Goal: Navigation & Orientation: Understand site structure

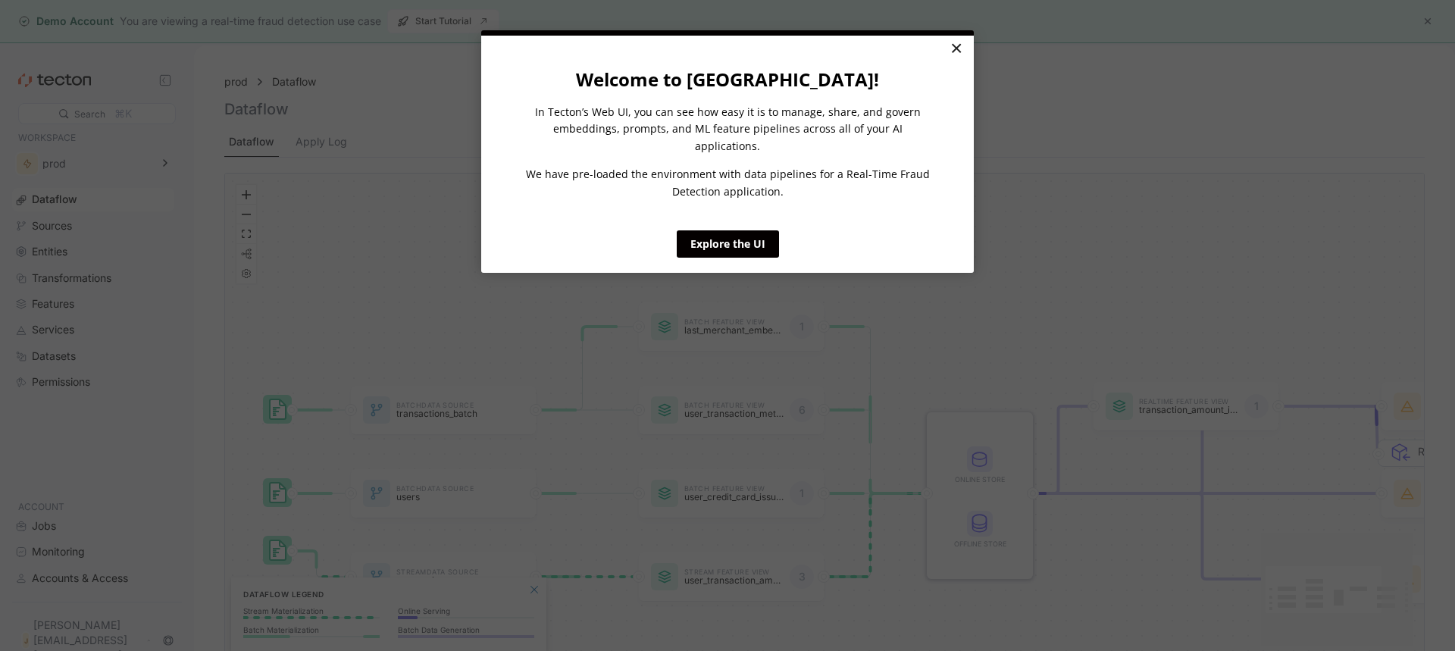
click at [952, 48] on link "×" at bounding box center [956, 49] width 27 height 27
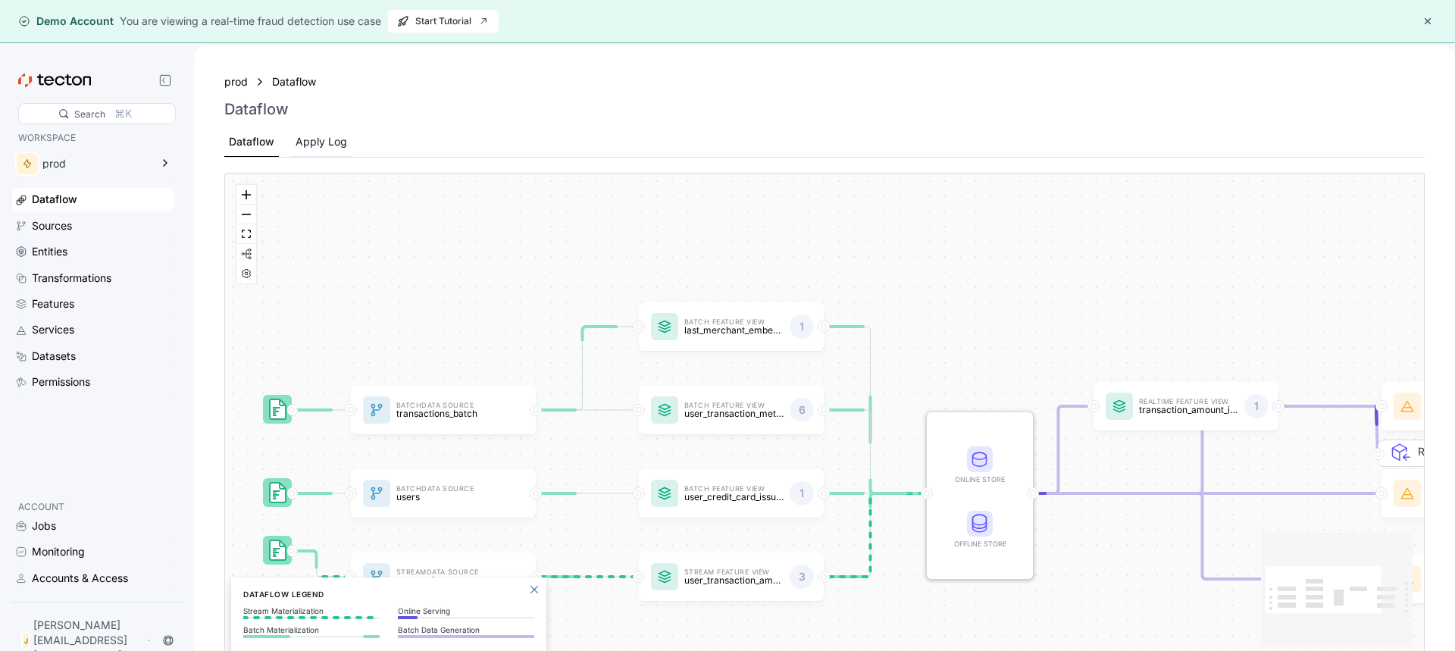
click at [314, 144] on div "Apply Log" at bounding box center [322, 141] width 52 height 17
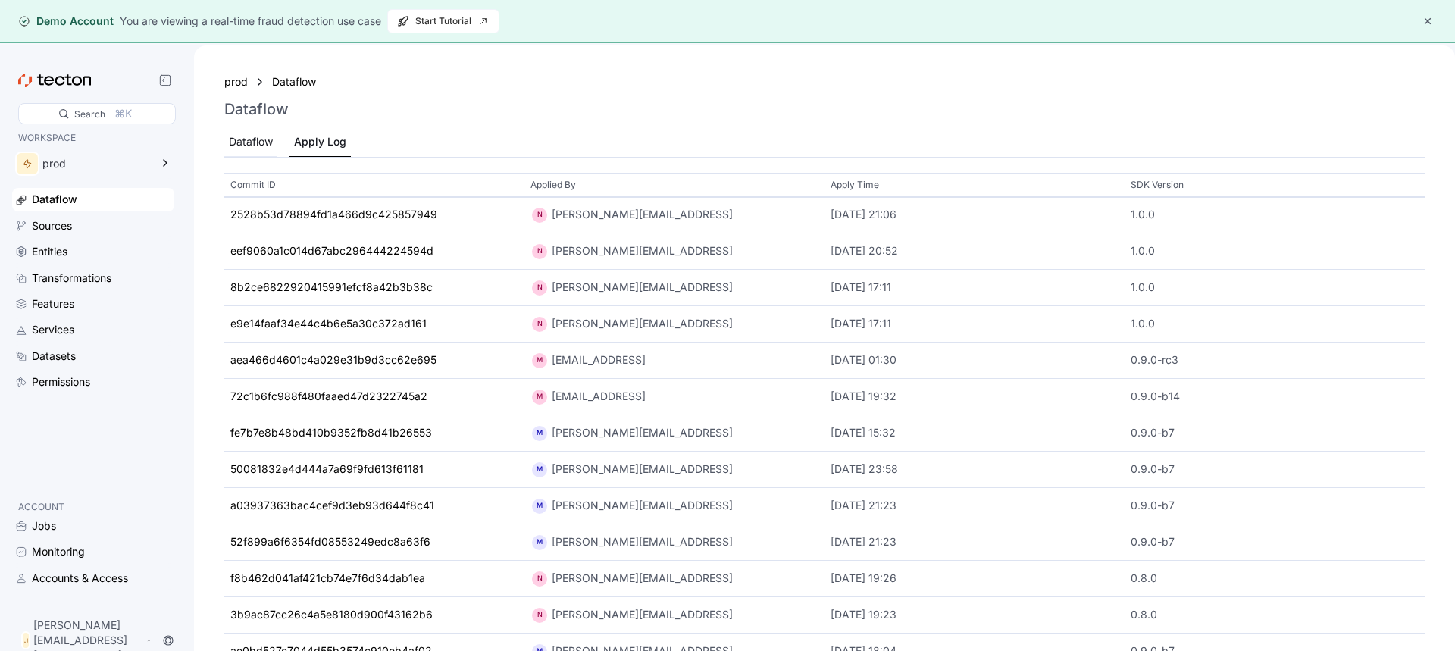
click at [270, 144] on div "Dataflow" at bounding box center [251, 141] width 44 height 17
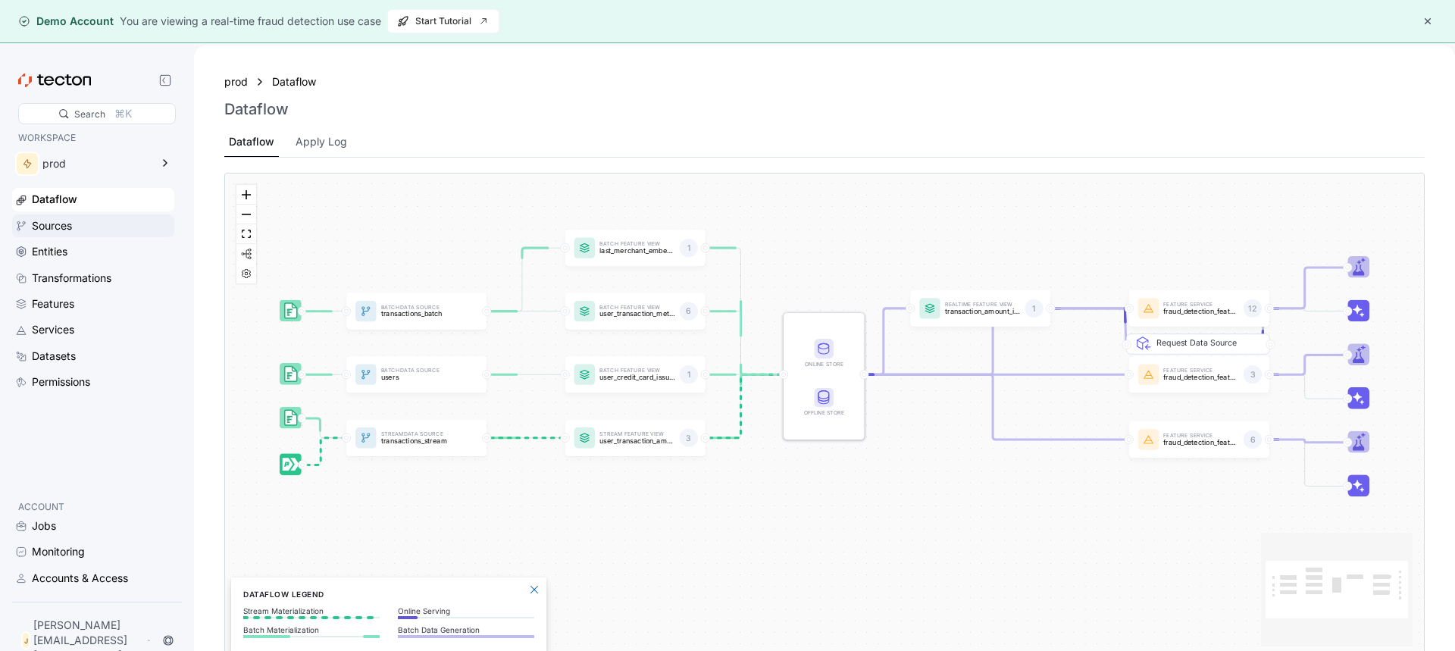
click at [69, 222] on div "Sources" at bounding box center [52, 225] width 40 height 17
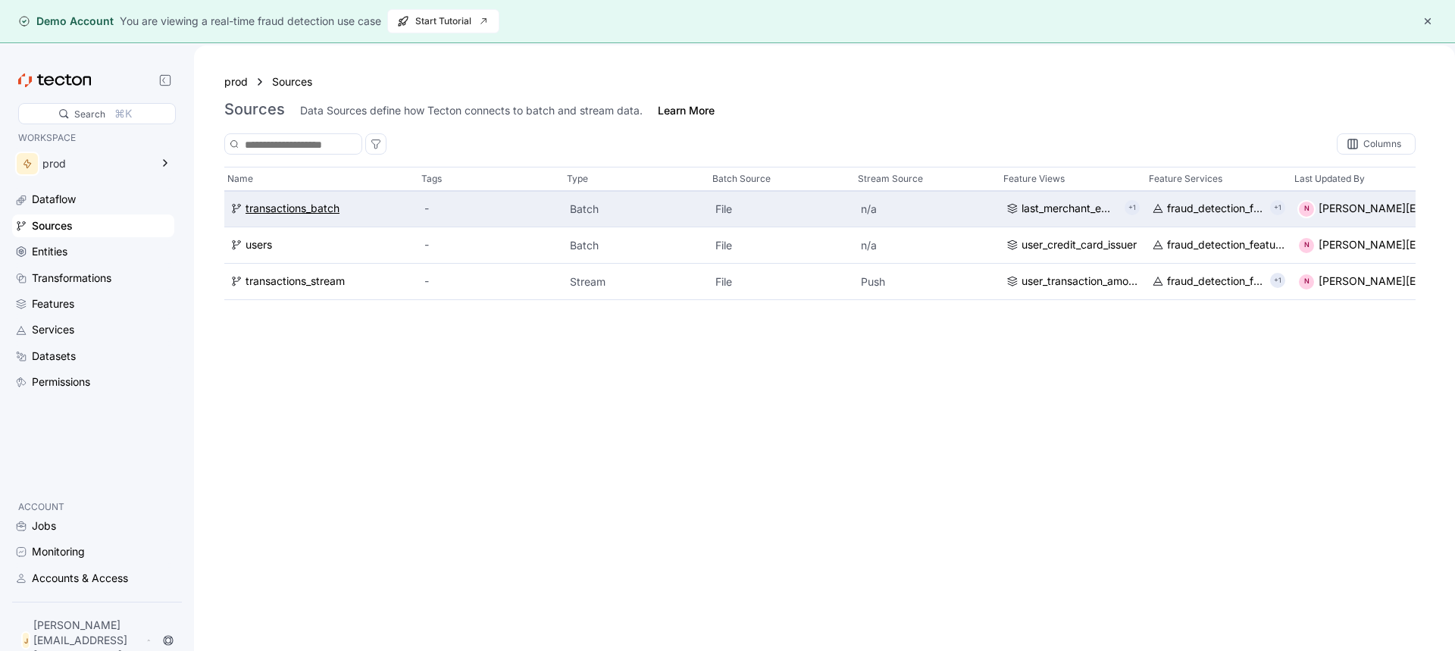
click at [292, 211] on div "transactions_batch" at bounding box center [293, 209] width 94 height 17
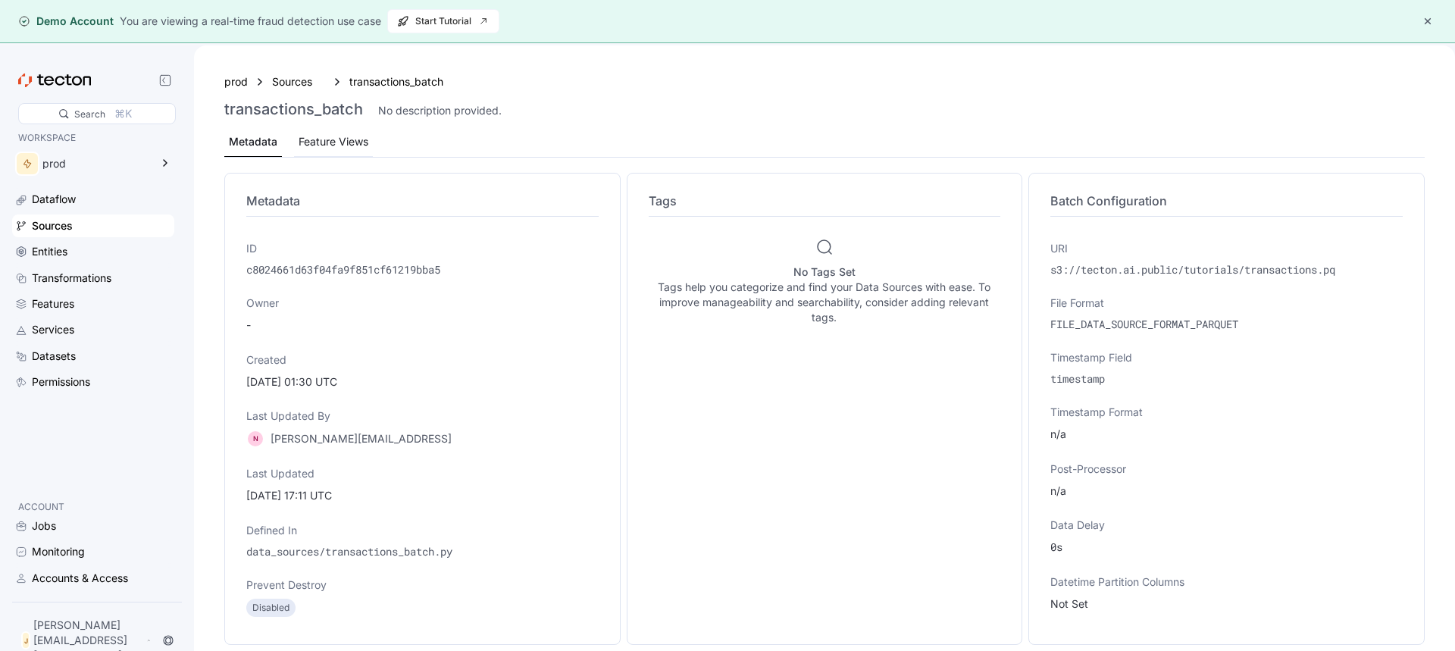
click at [342, 142] on div "Feature Views" at bounding box center [334, 141] width 70 height 17
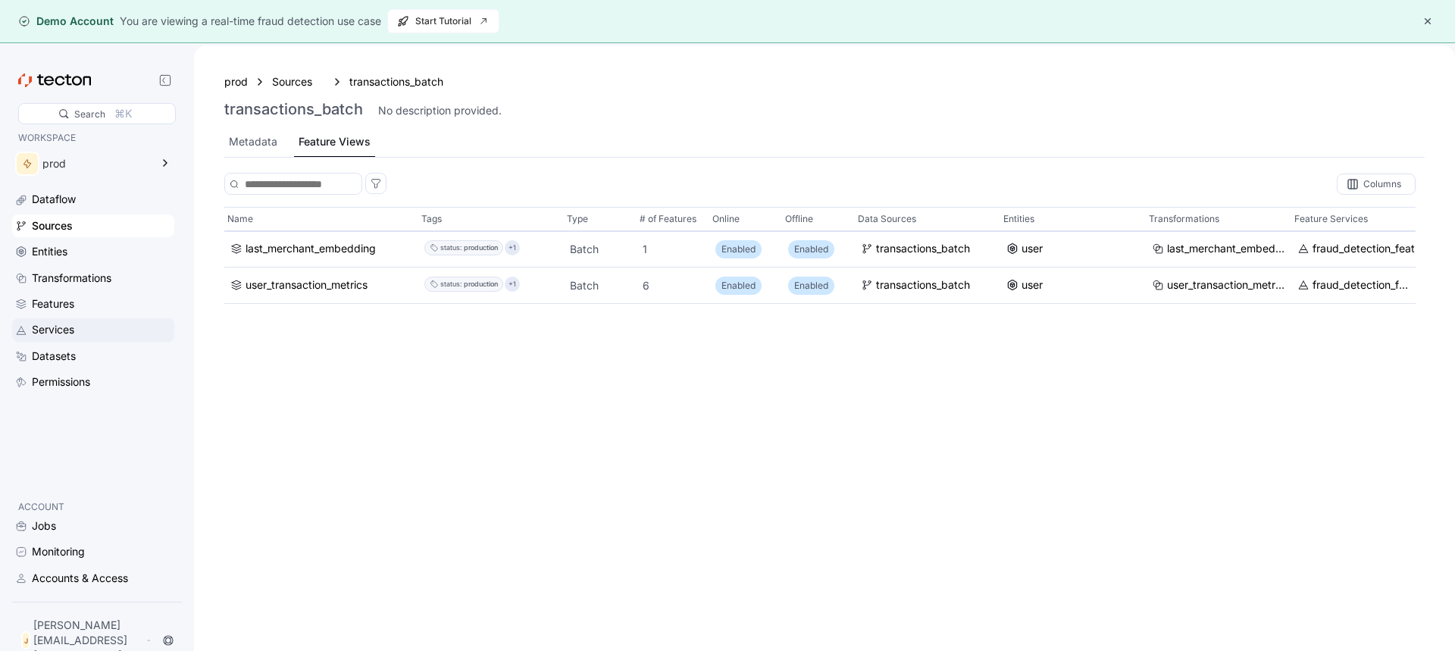
click at [56, 324] on div "Services" at bounding box center [53, 329] width 42 height 17
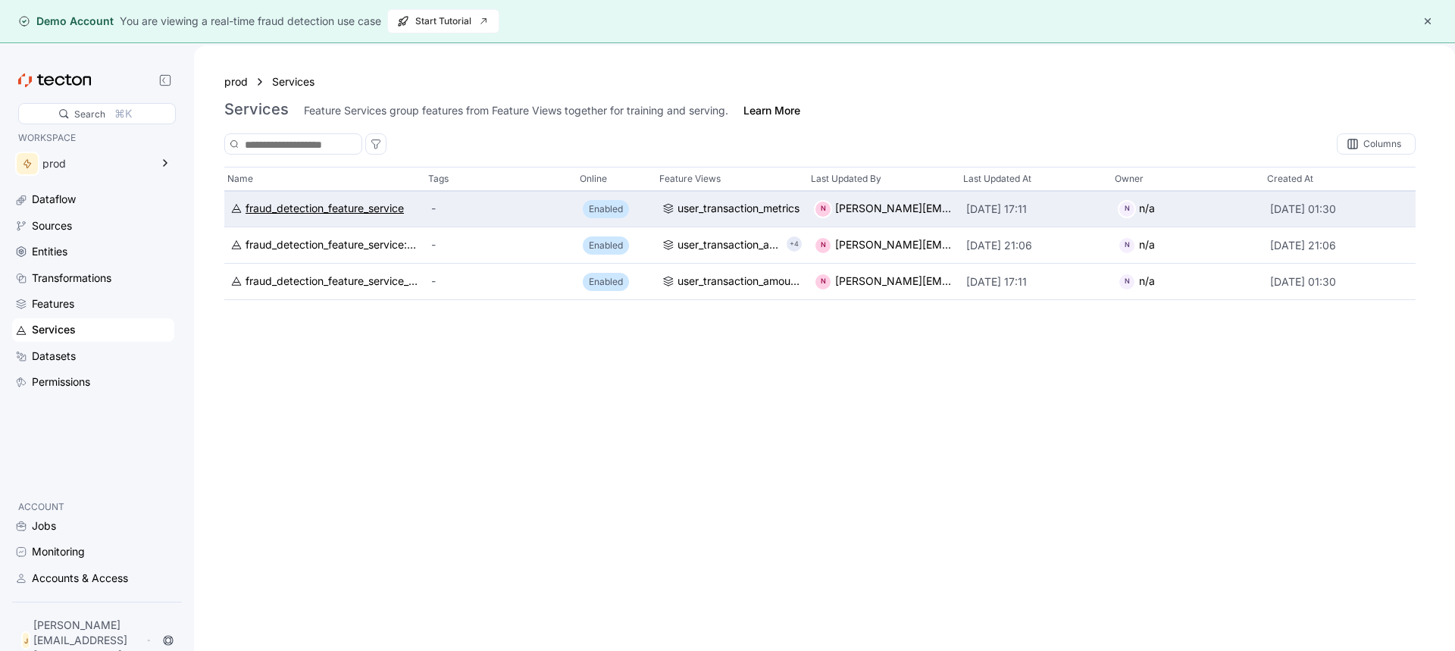
click at [292, 211] on div "fraud_detection_feature_service" at bounding box center [325, 209] width 158 height 17
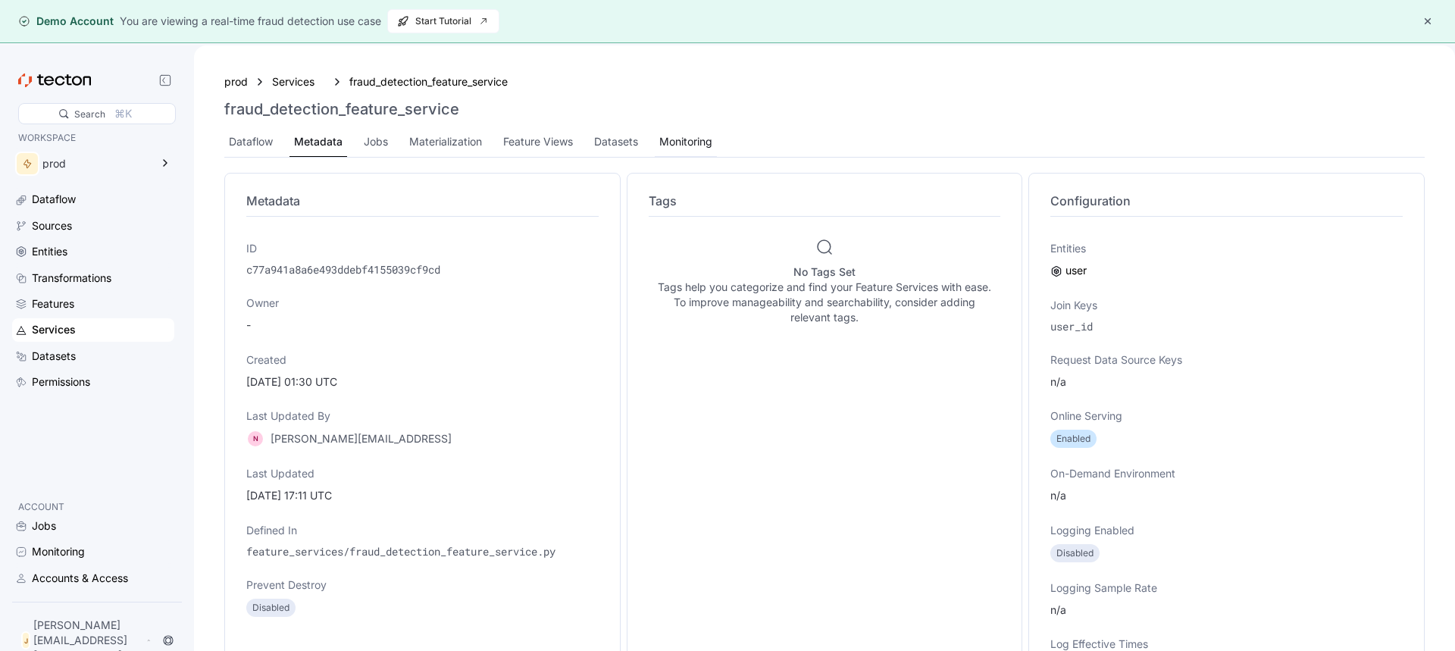
click at [671, 143] on div "Monitoring" at bounding box center [685, 141] width 53 height 17
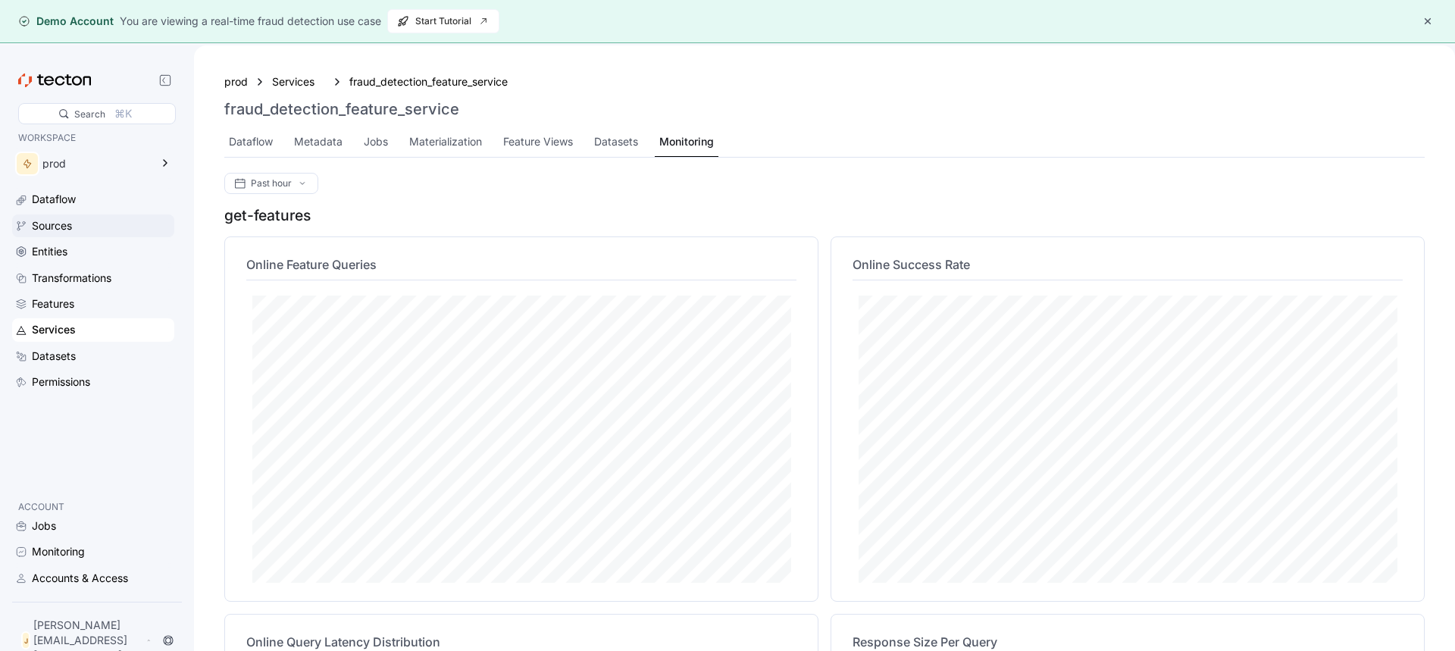
click at [51, 225] on div "Sources" at bounding box center [52, 225] width 40 height 17
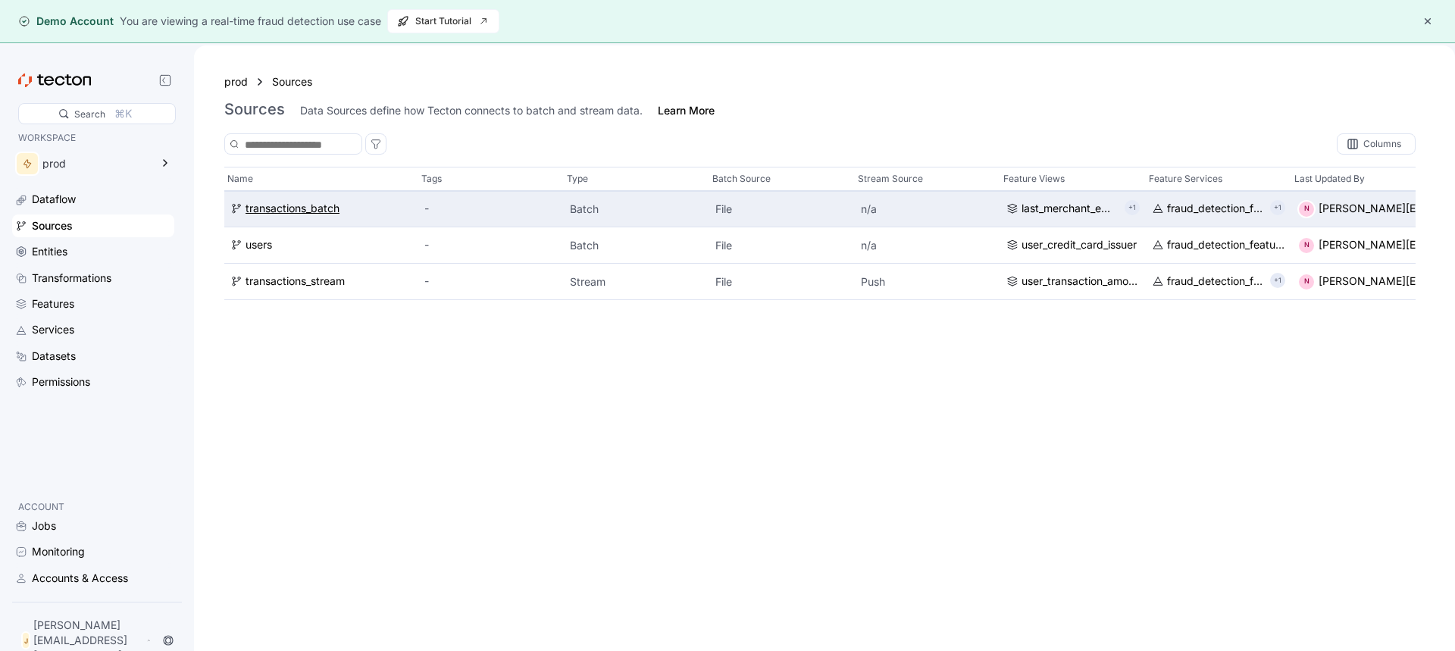
click at [268, 205] on div "transactions_batch" at bounding box center [293, 209] width 94 height 17
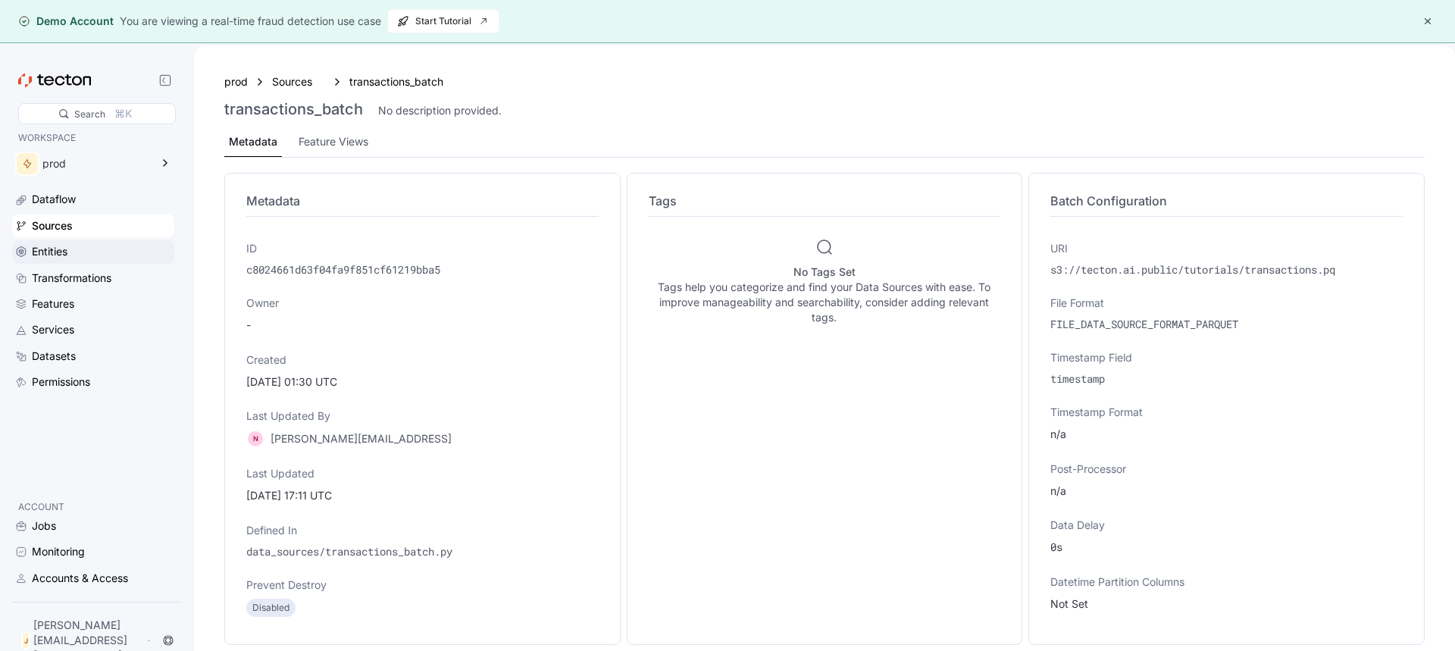
click at [50, 248] on div "Entities" at bounding box center [50, 251] width 36 height 17
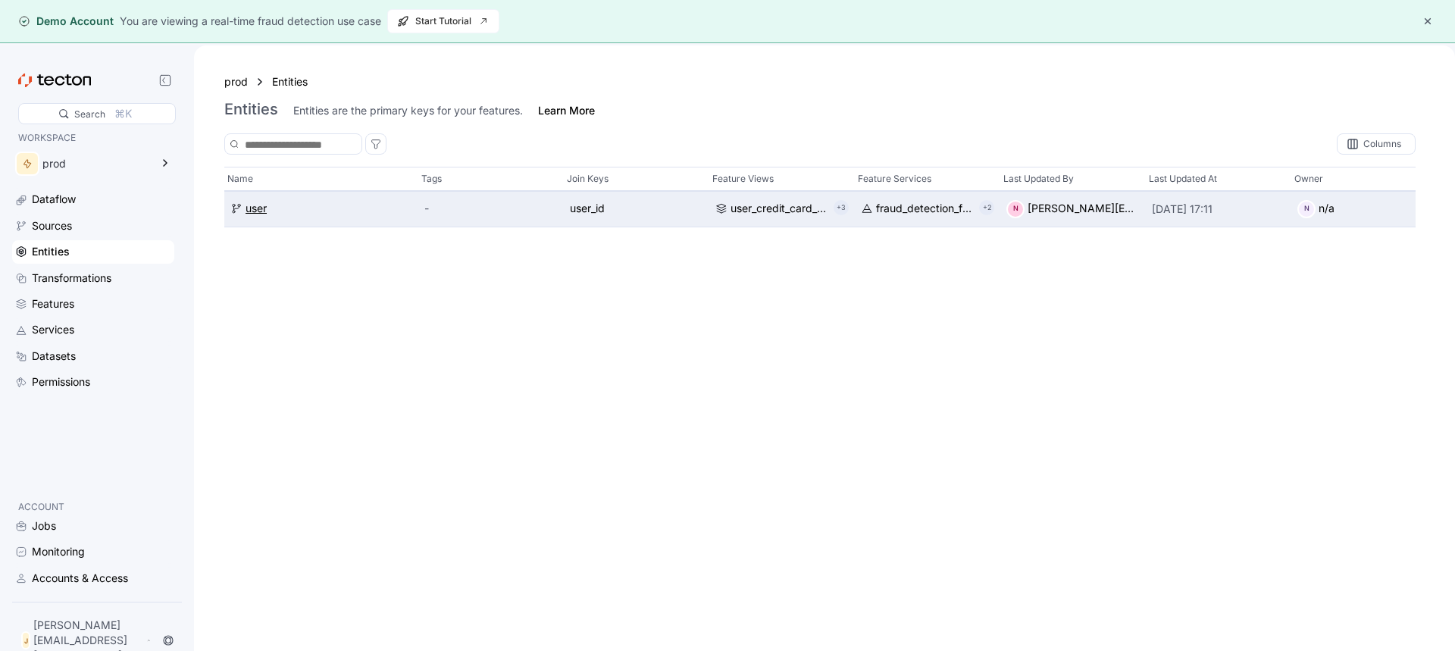
click at [246, 206] on div "user" at bounding box center [256, 209] width 21 height 17
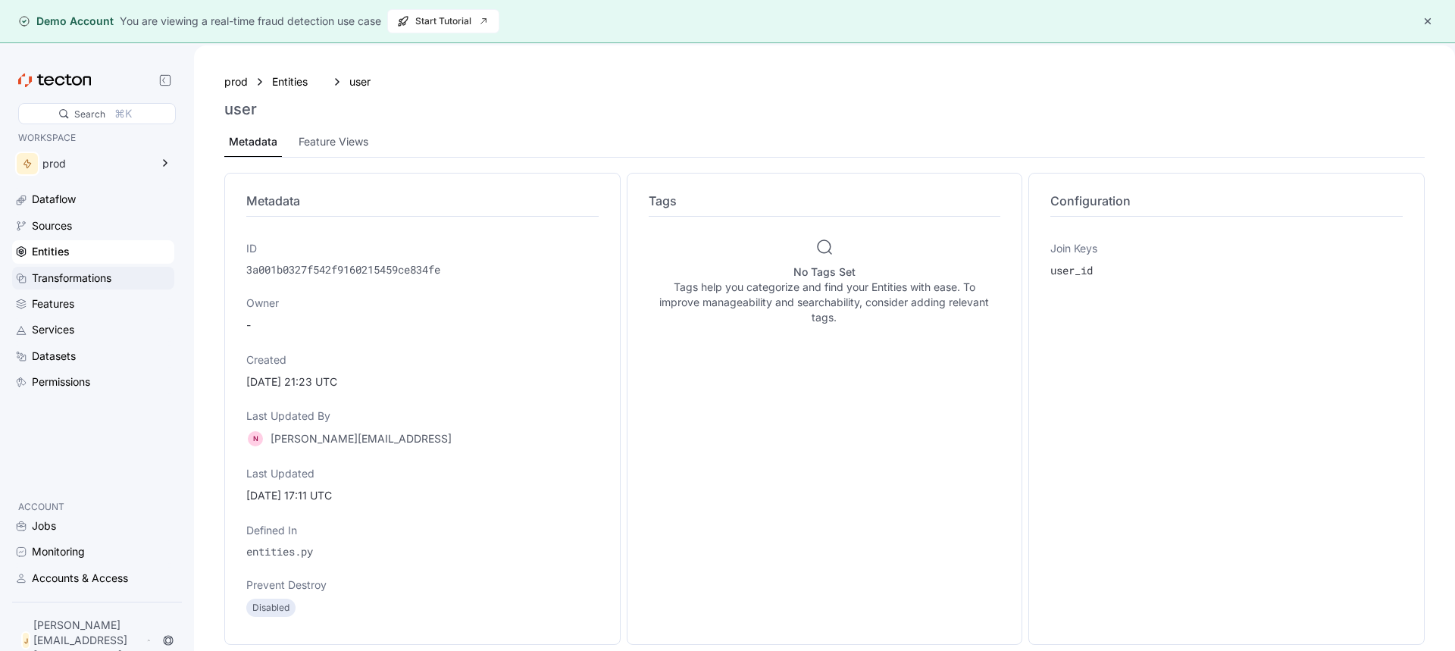
click at [61, 276] on div "Transformations" at bounding box center [72, 278] width 80 height 17
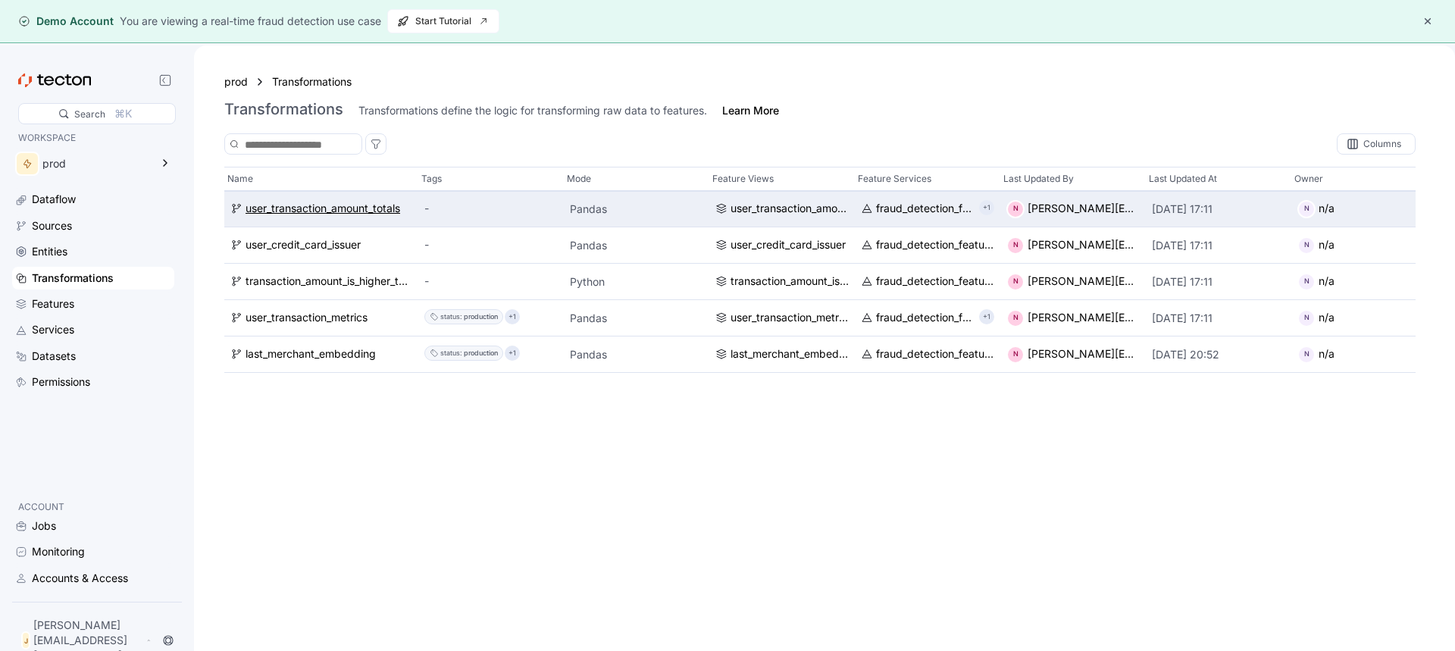
click at [267, 208] on div "user_transaction_amount_totals" at bounding box center [323, 209] width 155 height 17
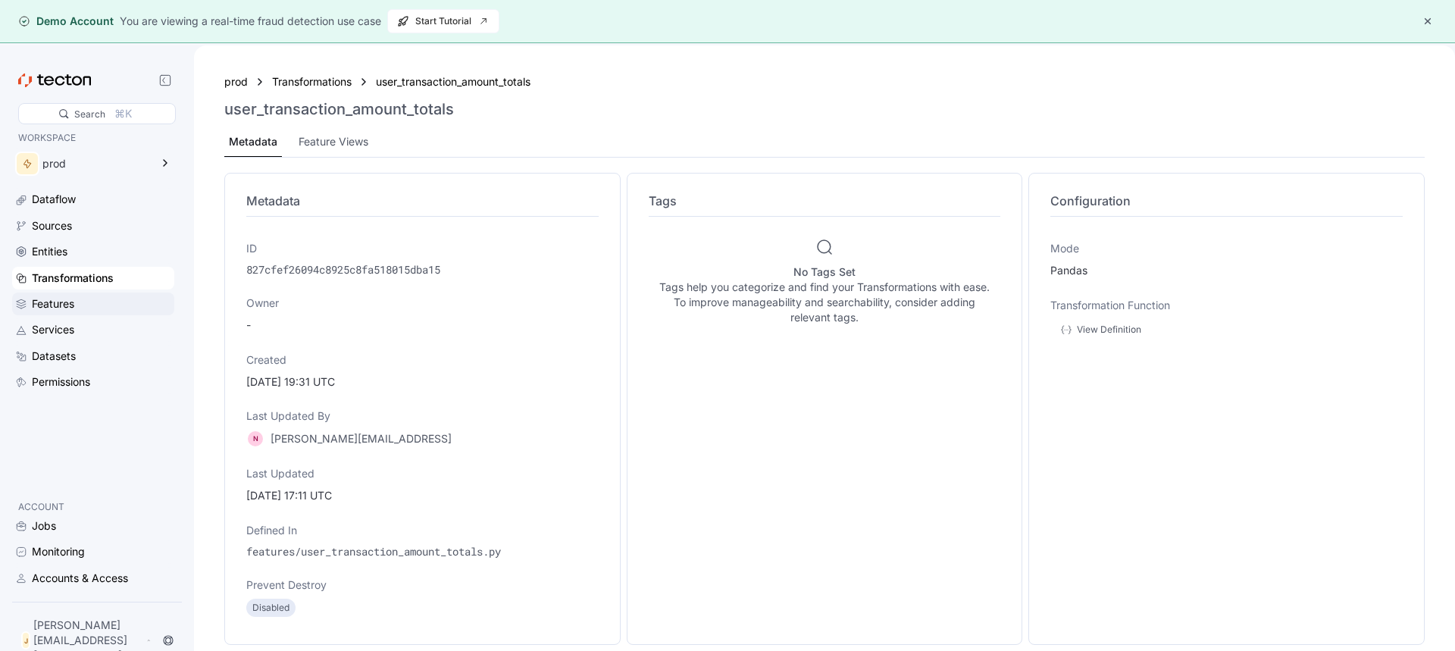
click at [68, 302] on div "Features" at bounding box center [53, 304] width 42 height 17
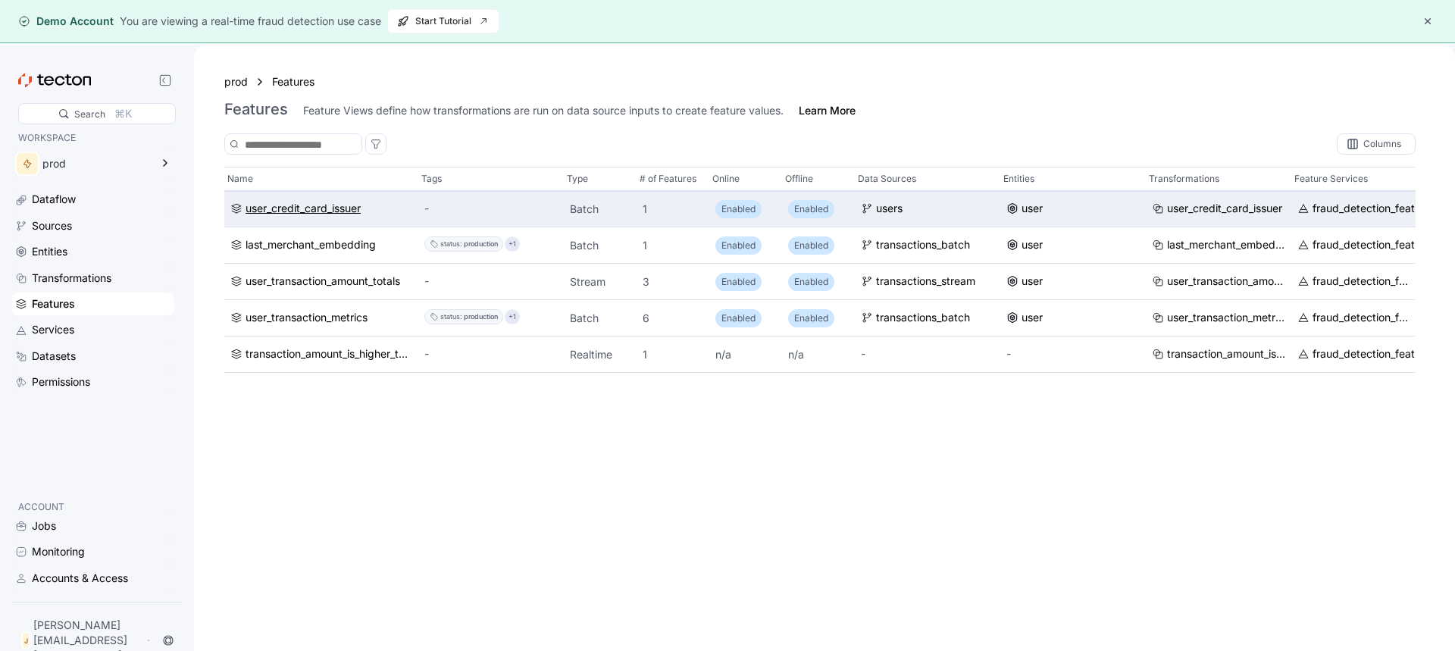
click at [296, 206] on div "user_credit_card_issuer" at bounding box center [303, 209] width 115 height 17
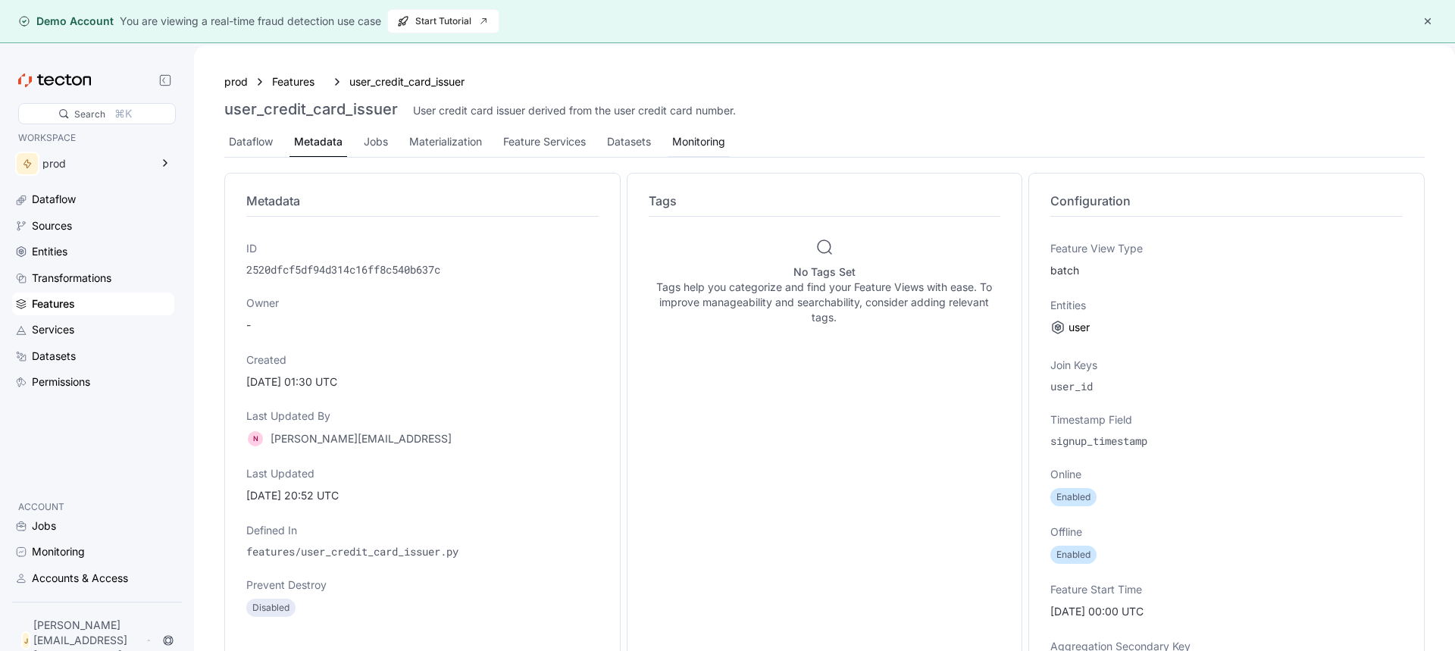
click at [680, 142] on div "Monitoring" at bounding box center [698, 141] width 53 height 17
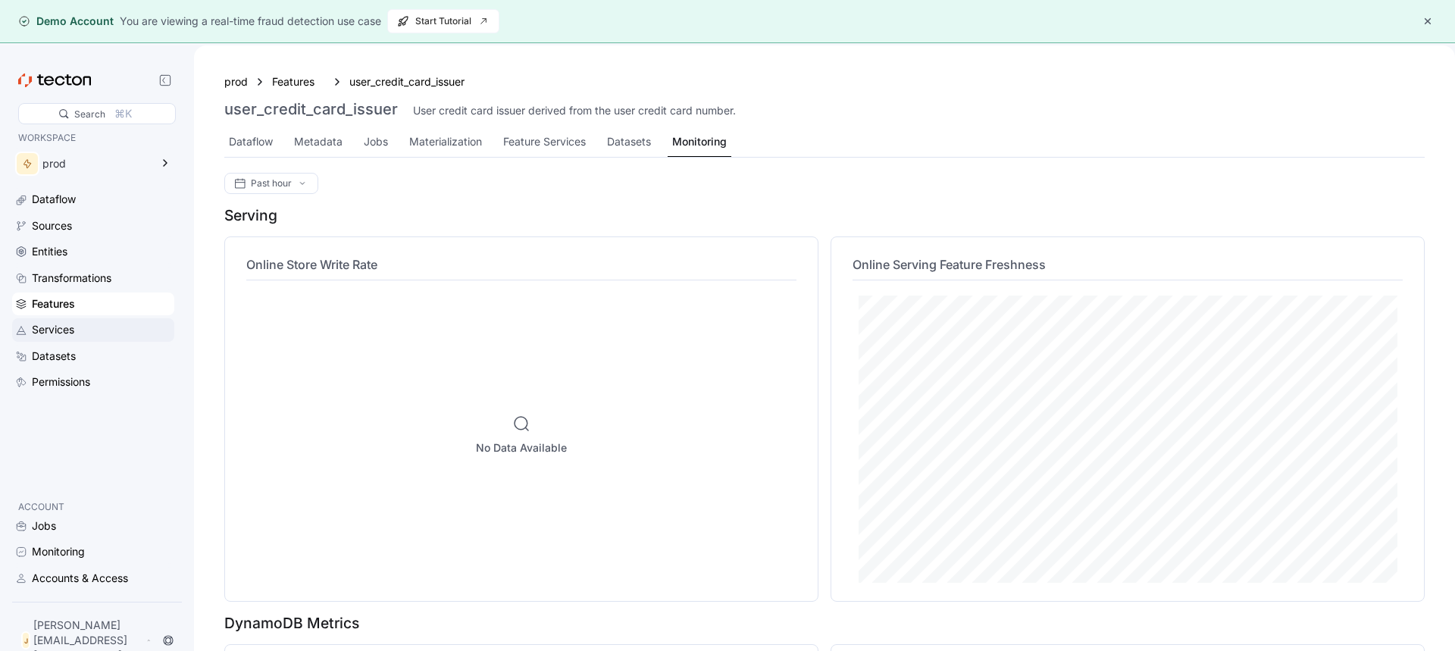
click at [59, 327] on div "Services" at bounding box center [53, 329] width 42 height 17
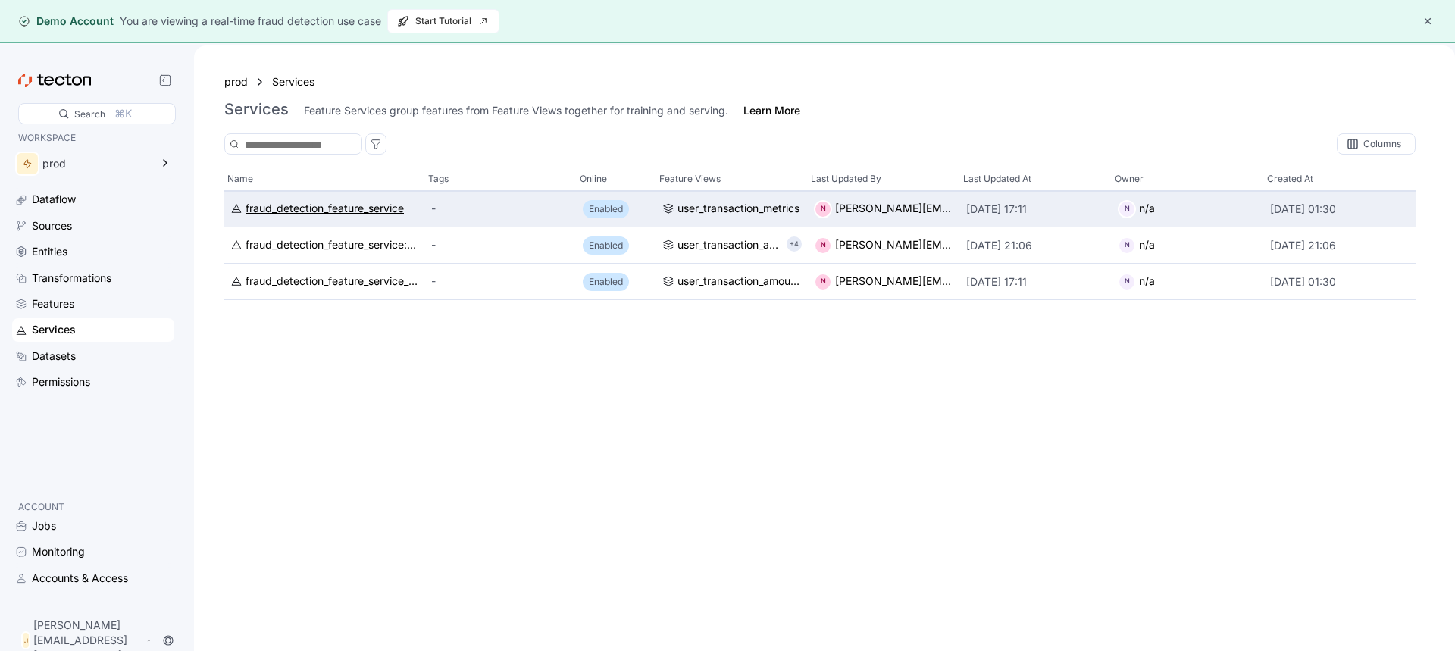
click at [290, 206] on div "fraud_detection_feature_service" at bounding box center [325, 209] width 158 height 17
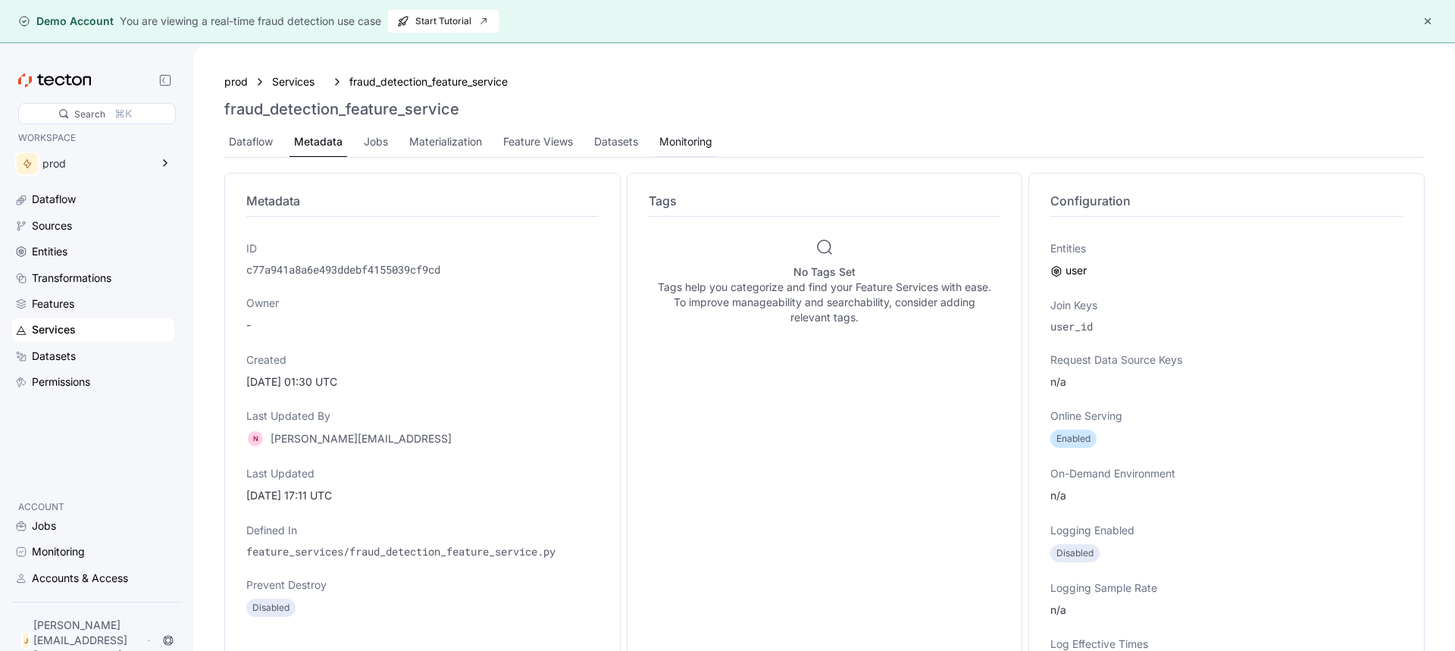
click at [693, 139] on div "Monitoring" at bounding box center [685, 141] width 53 height 17
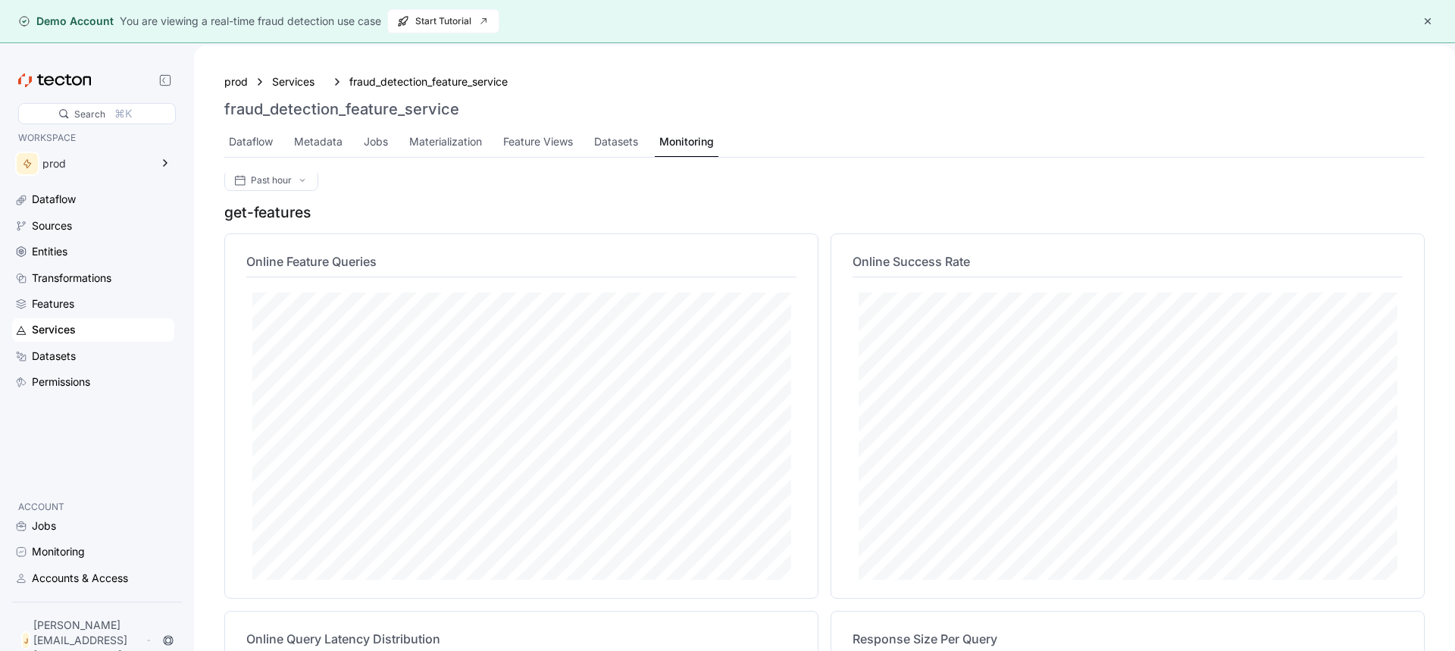
scroll to position [6, 0]
click at [70, 361] on div "Datasets" at bounding box center [54, 356] width 44 height 17
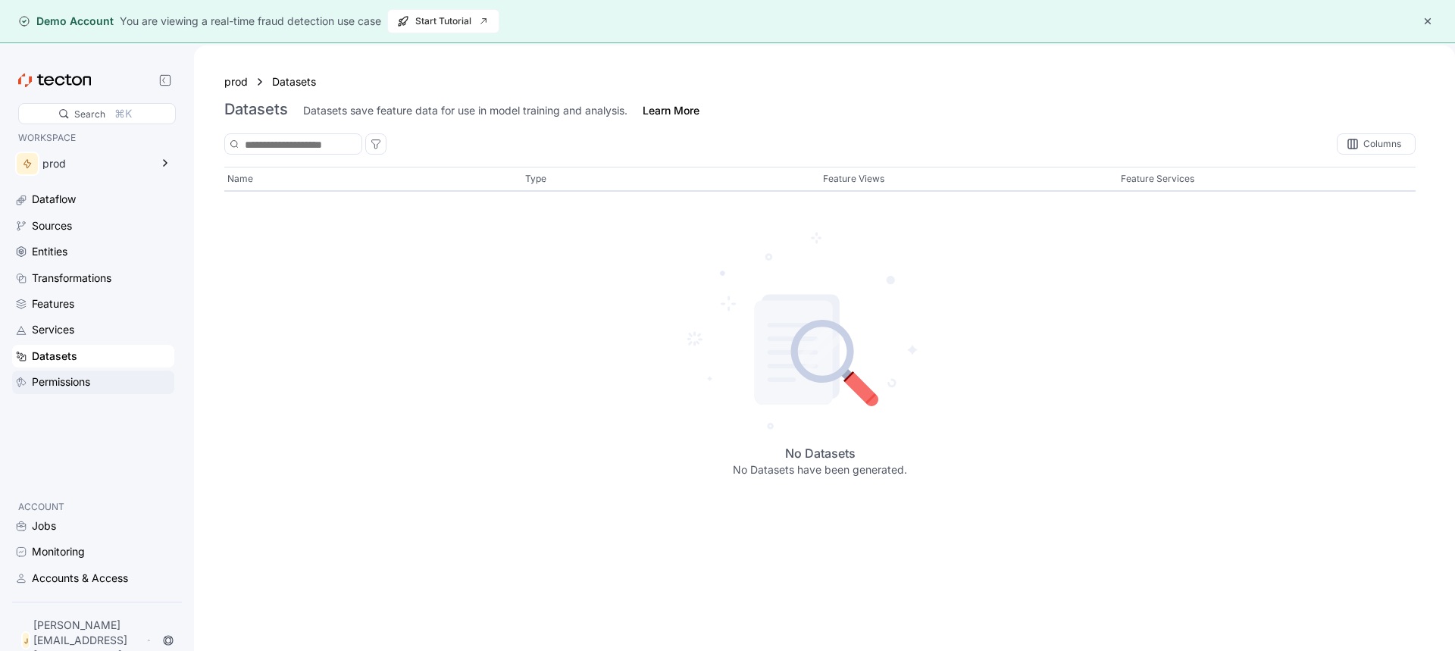
click at [51, 377] on div "Permissions" at bounding box center [61, 382] width 58 height 17
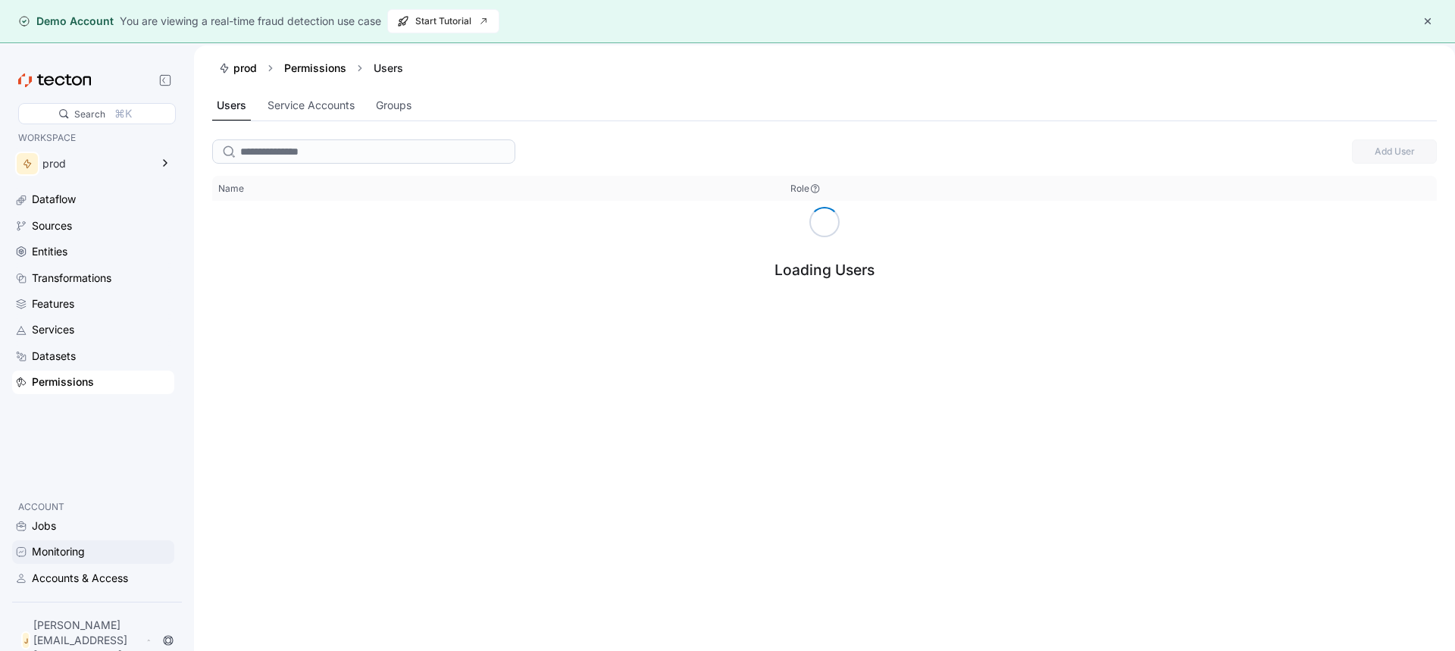
click at [52, 560] on div "Monitoring" at bounding box center [58, 551] width 53 height 17
